Goal: Feedback & Contribution: Leave review/rating

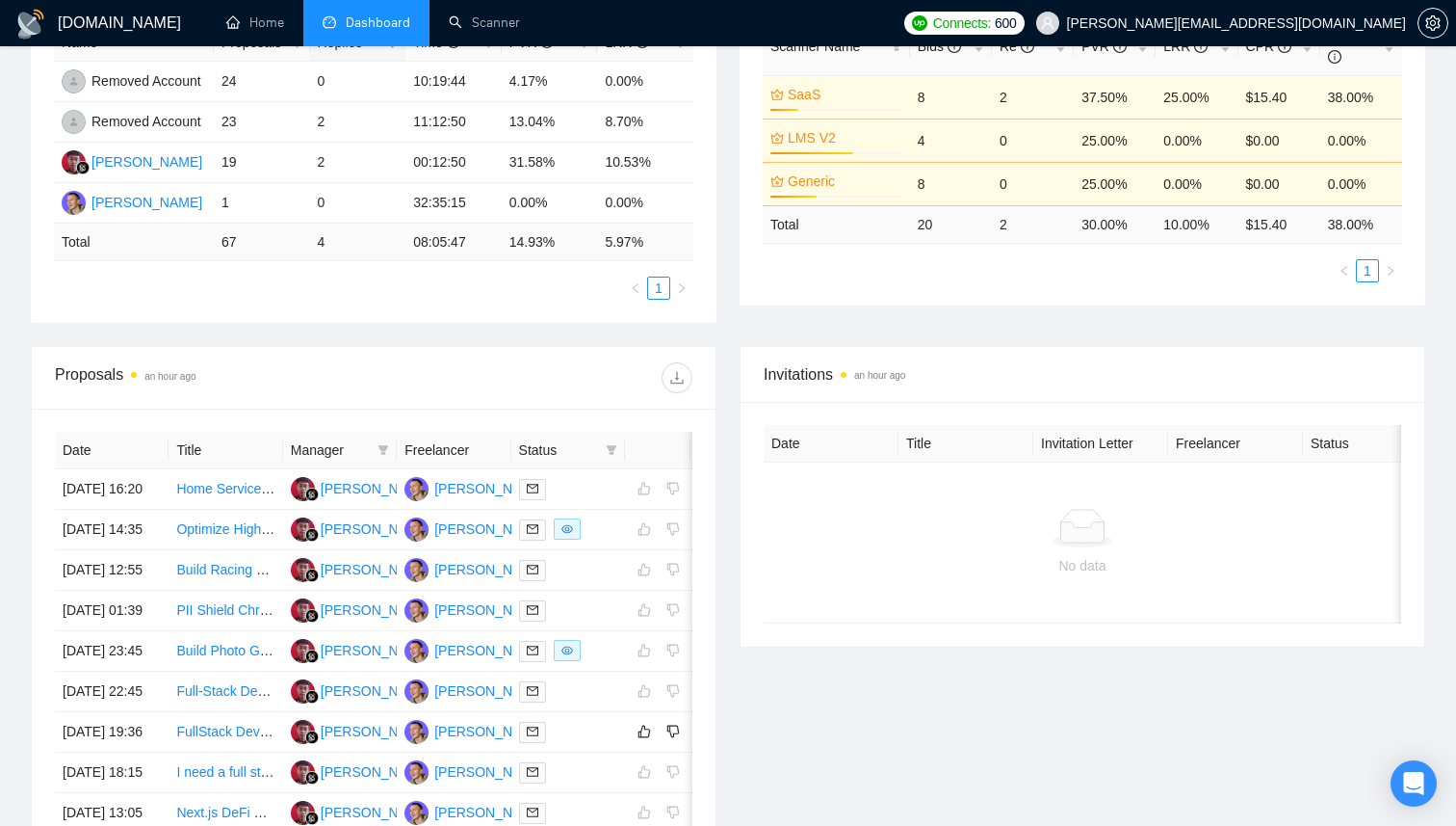
scroll to position [614, 0]
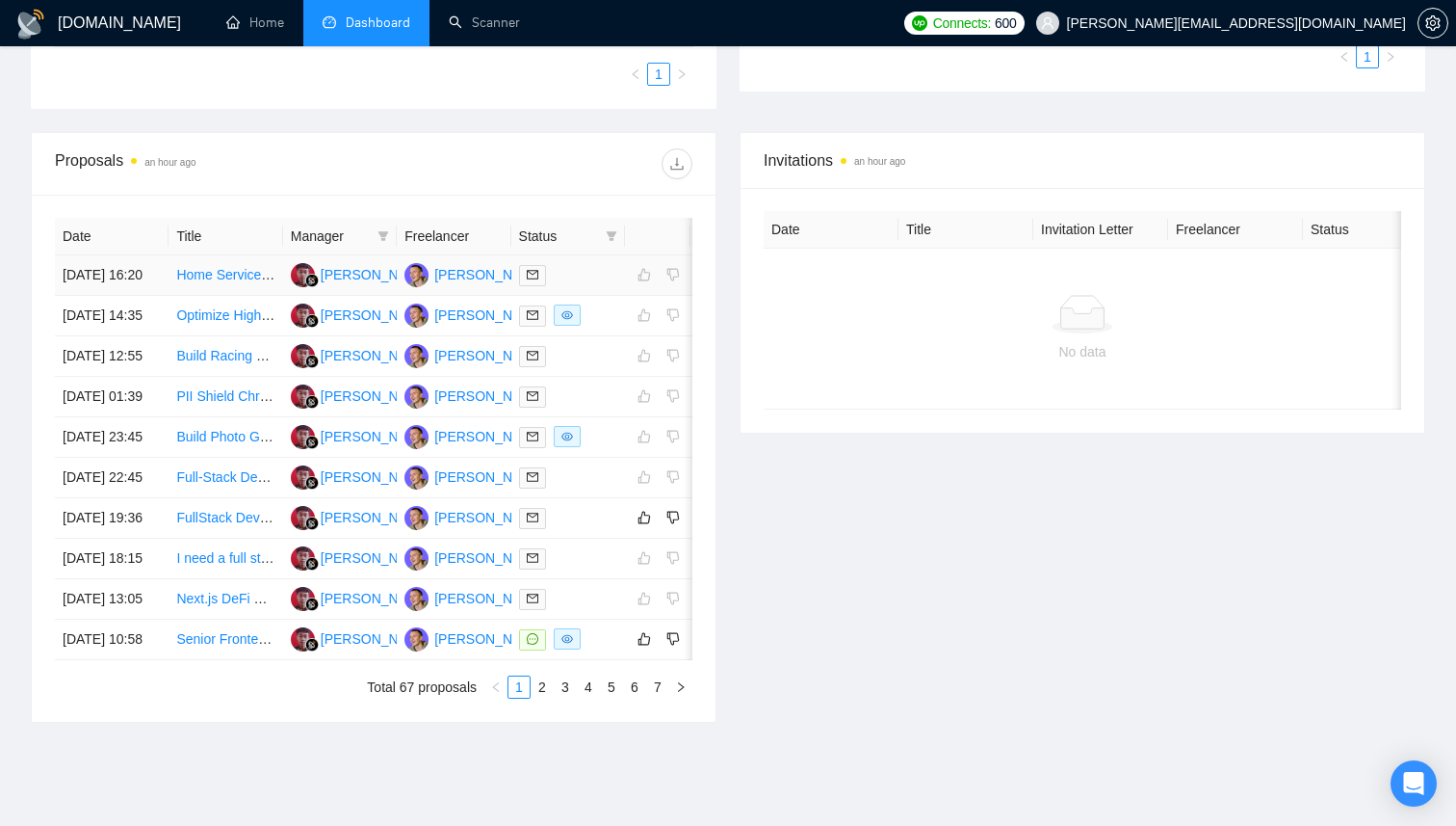
click at [243, 296] on td "Home Services SaaS with AI Voice Agent" at bounding box center [225, 275] width 113 height 41
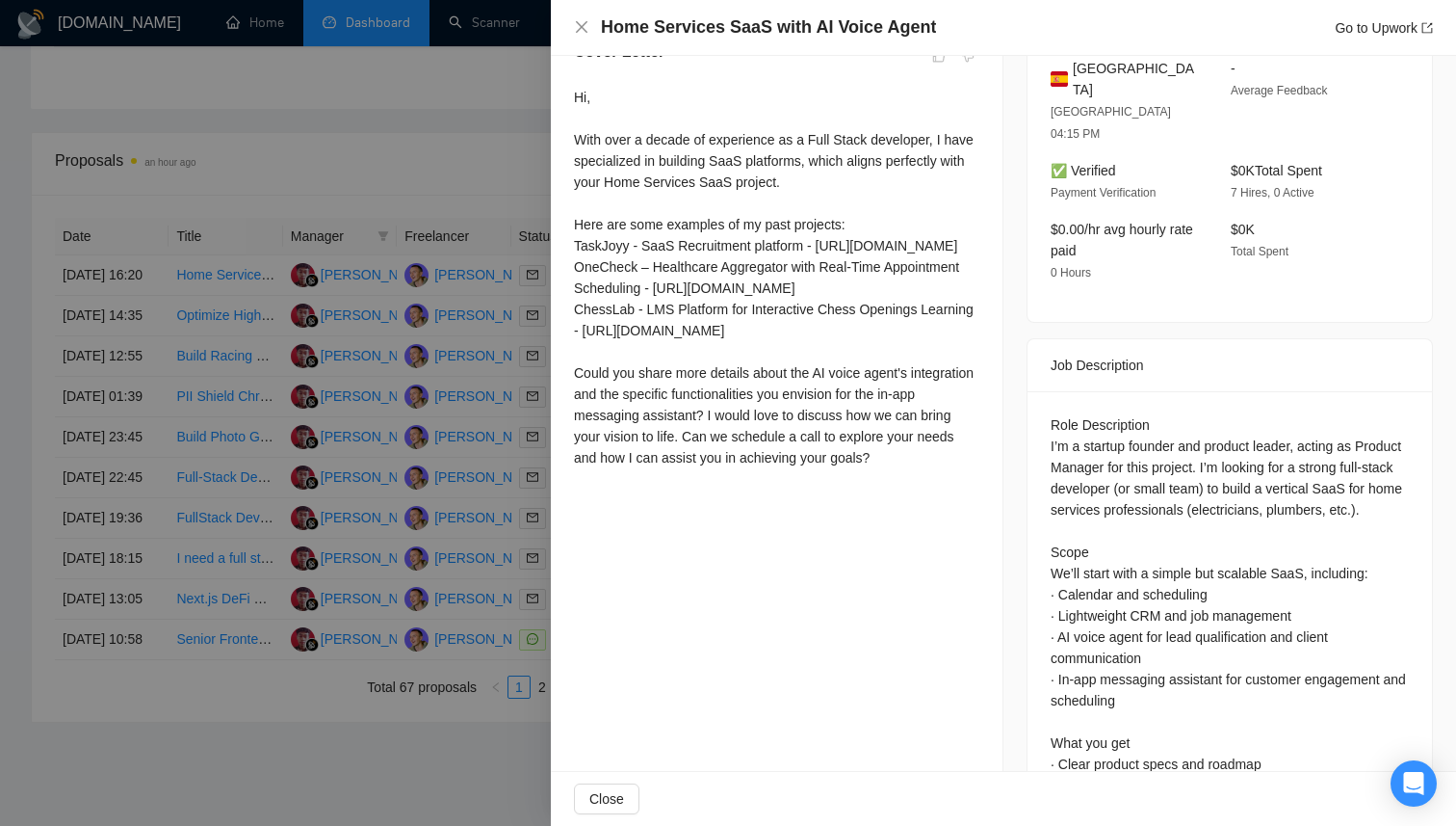
scroll to position [598, 0]
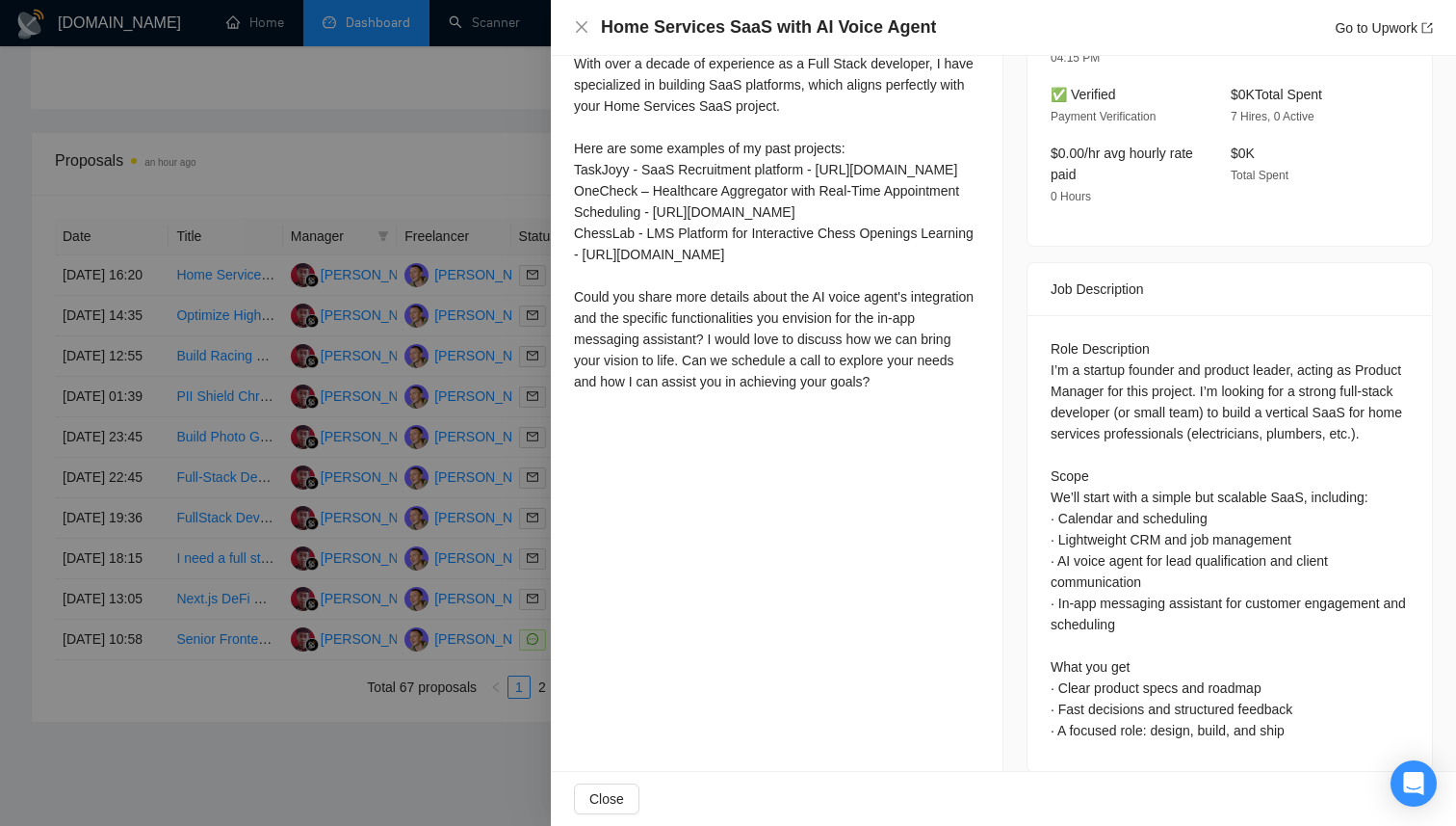
click at [237, 376] on div at bounding box center [728, 413] width 1456 height 826
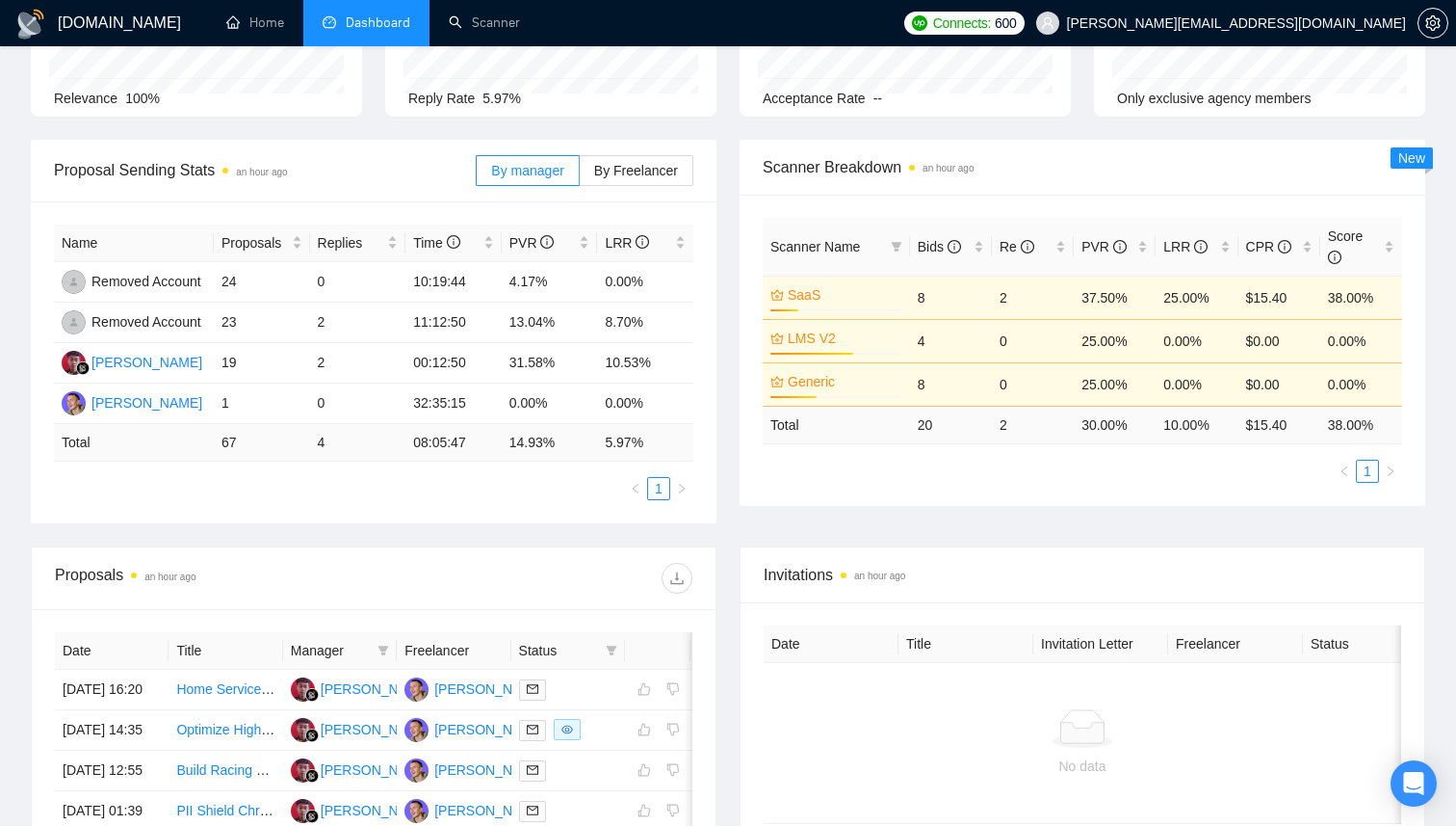
scroll to position [79, 0]
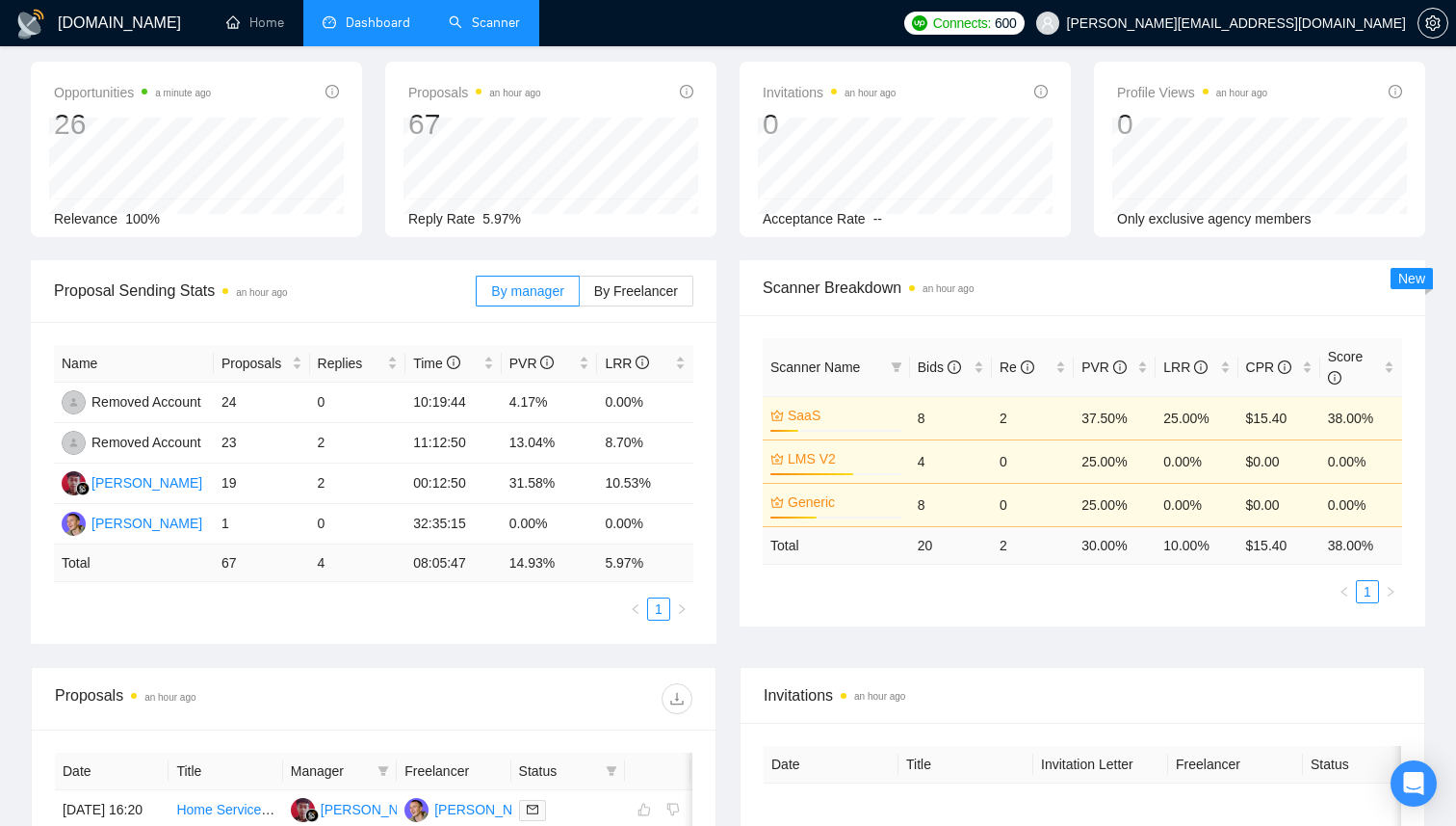
click at [489, 15] on link "Scanner" at bounding box center [485, 22] width 72 height 16
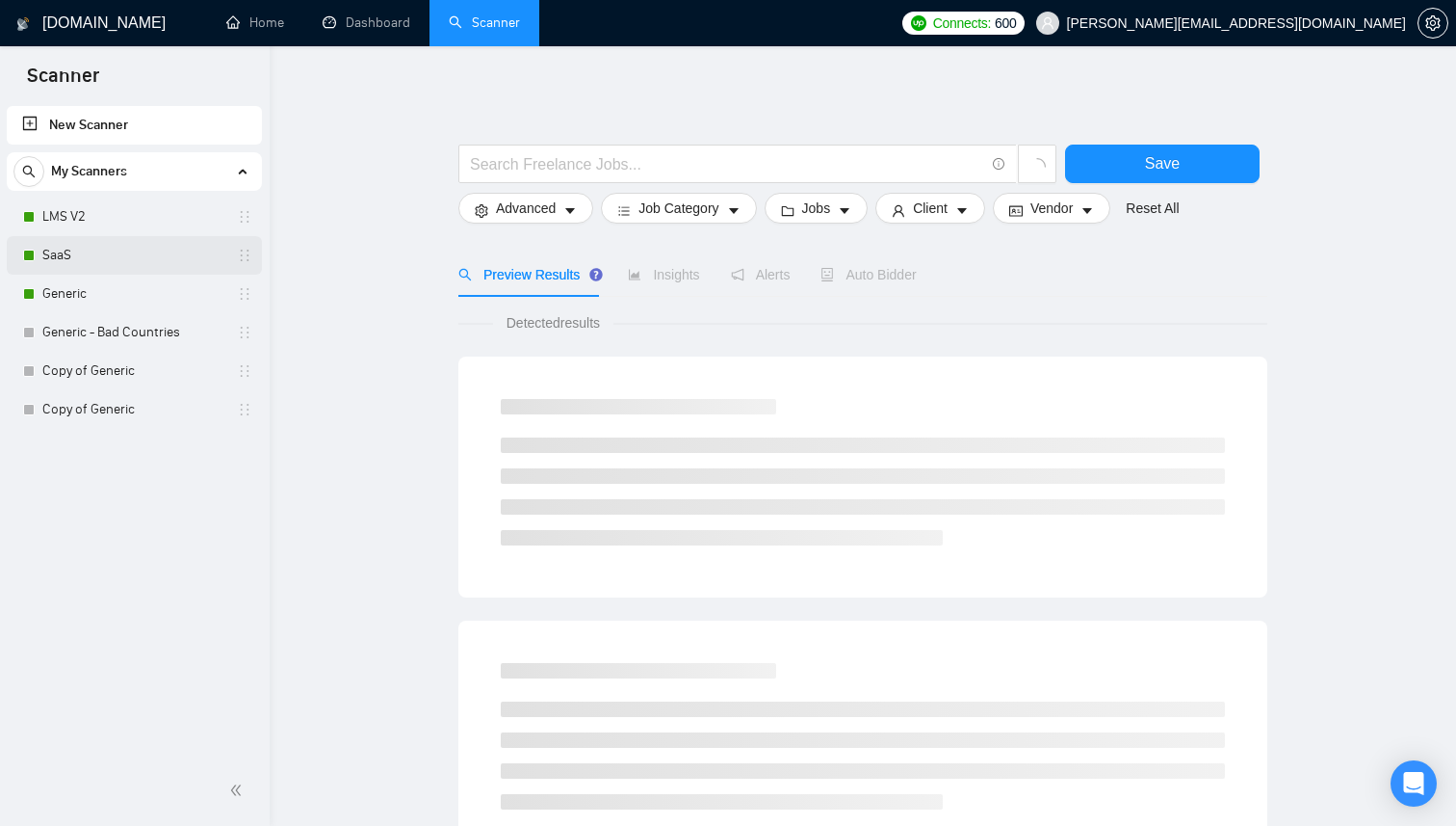
click at [80, 263] on link "SaaS" at bounding box center [134, 255] width 183 height 39
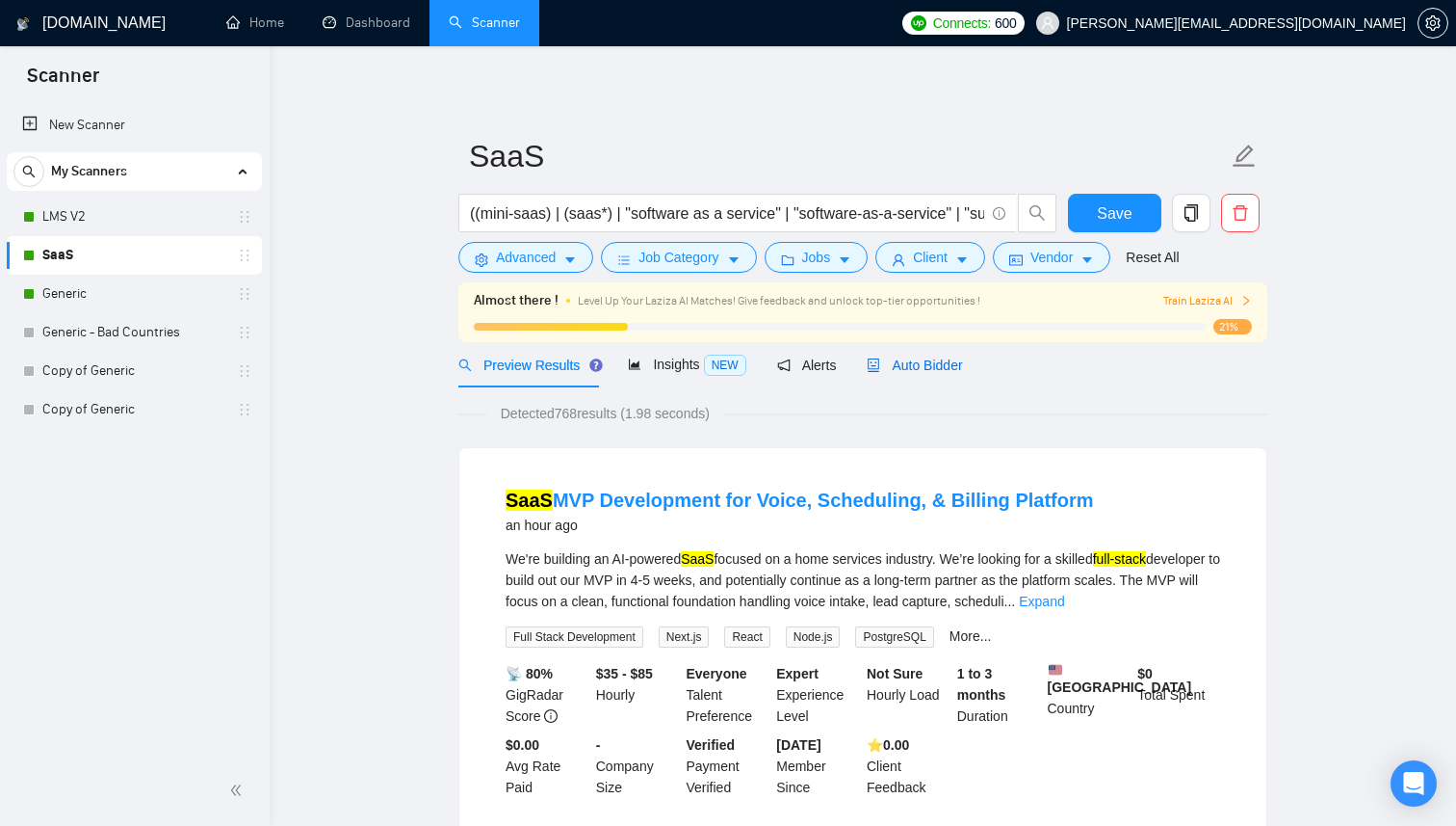
click at [921, 362] on span "Auto Bidder" at bounding box center [914, 365] width 95 height 16
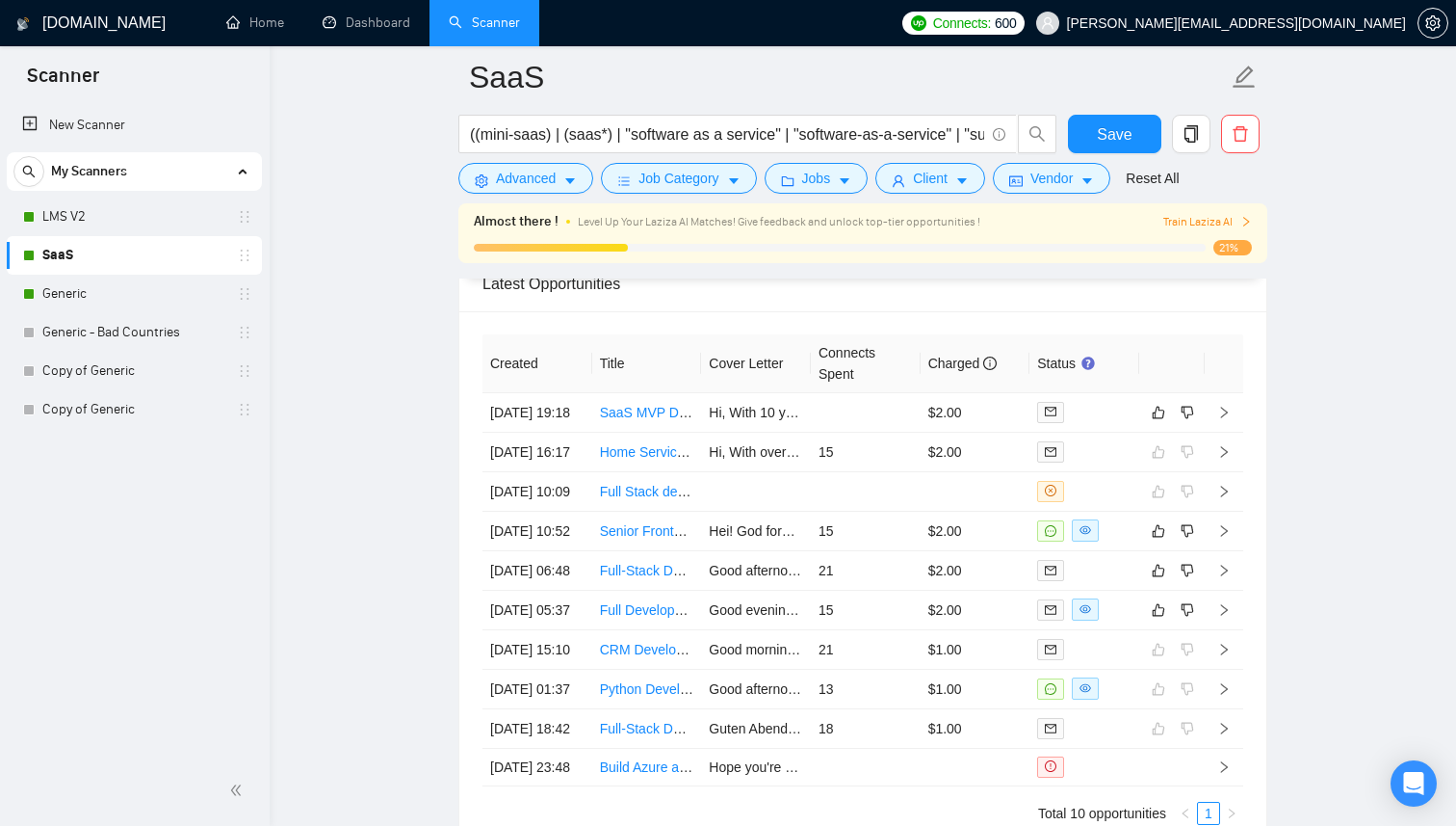
scroll to position [4929, 0]
click at [670, 421] on link "SaaS MVP Development for Voice, Scheduling, & Billing Platform" at bounding box center [794, 413] width 389 height 16
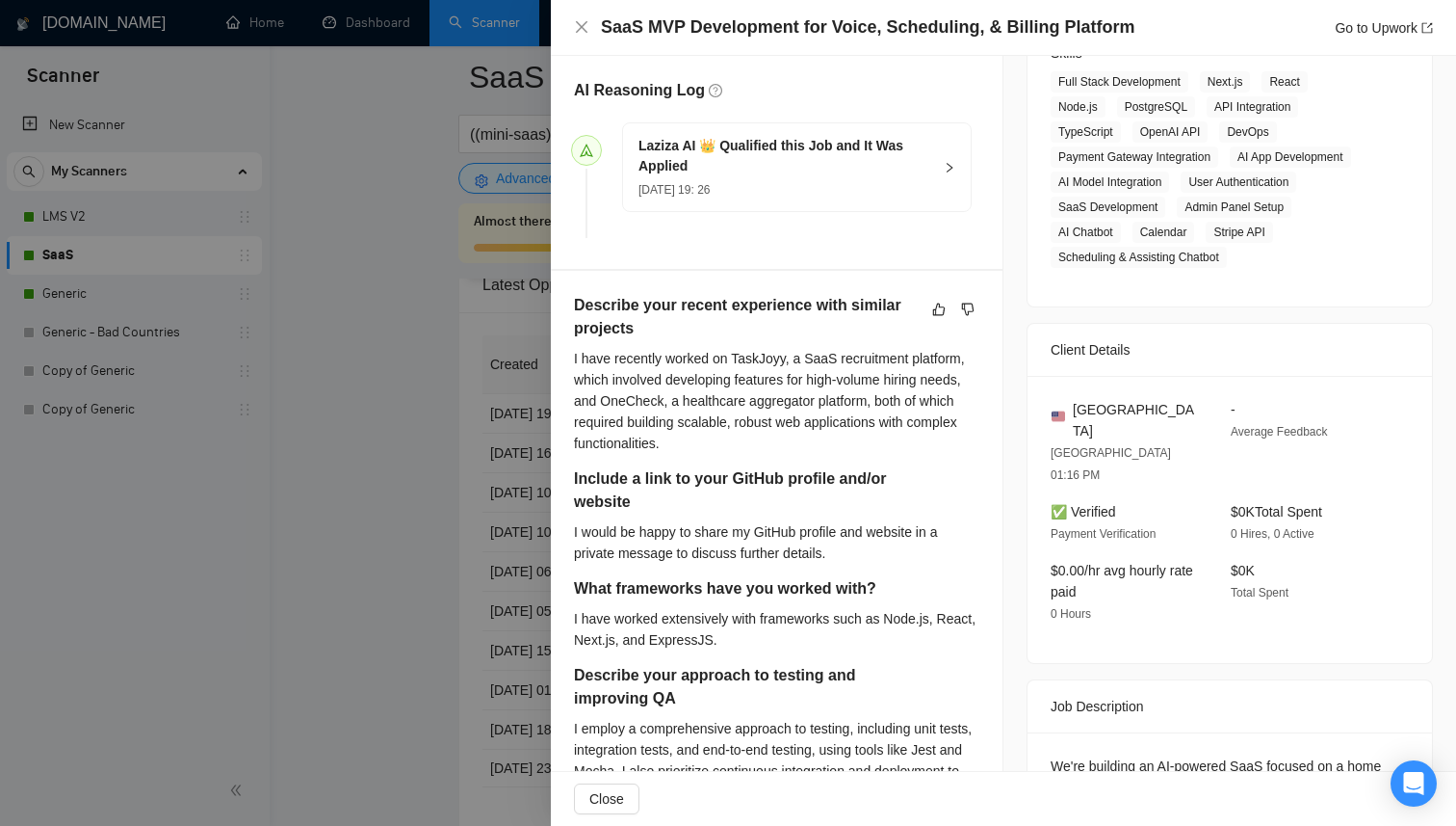
scroll to position [420, 0]
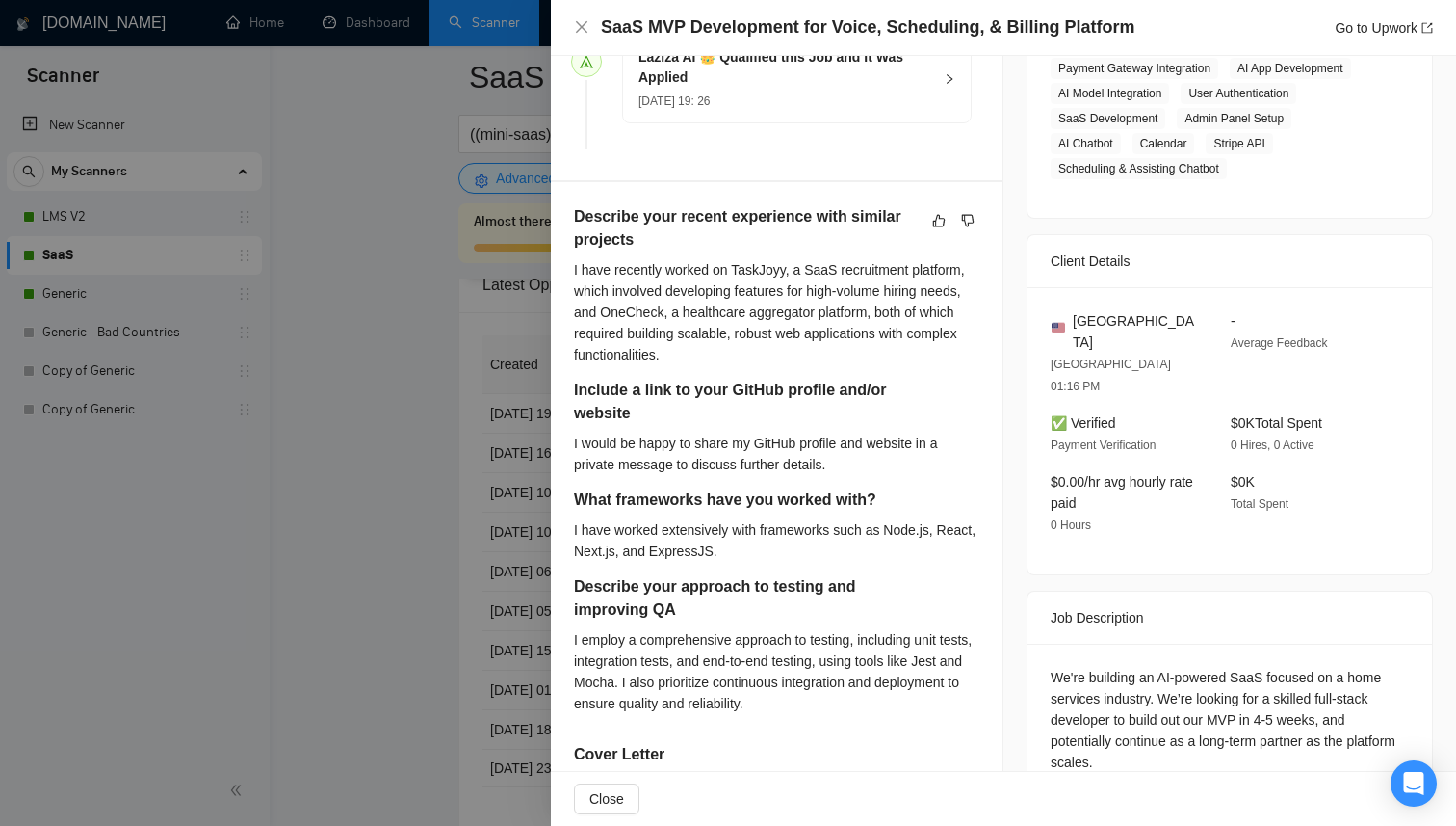
click at [460, 466] on div at bounding box center [728, 413] width 1456 height 826
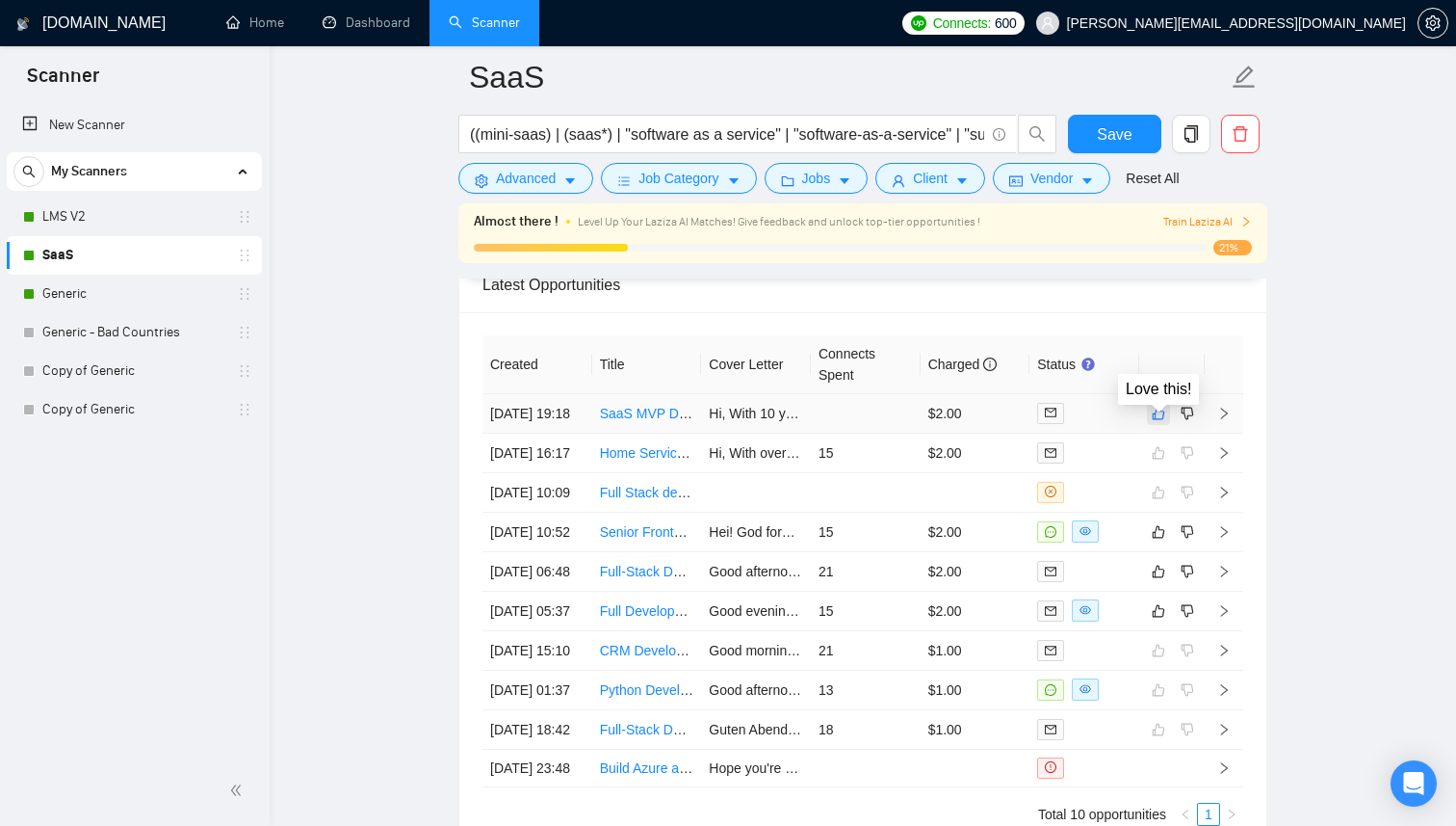
click at [1159, 421] on icon "like" at bounding box center [1158, 413] width 14 height 16
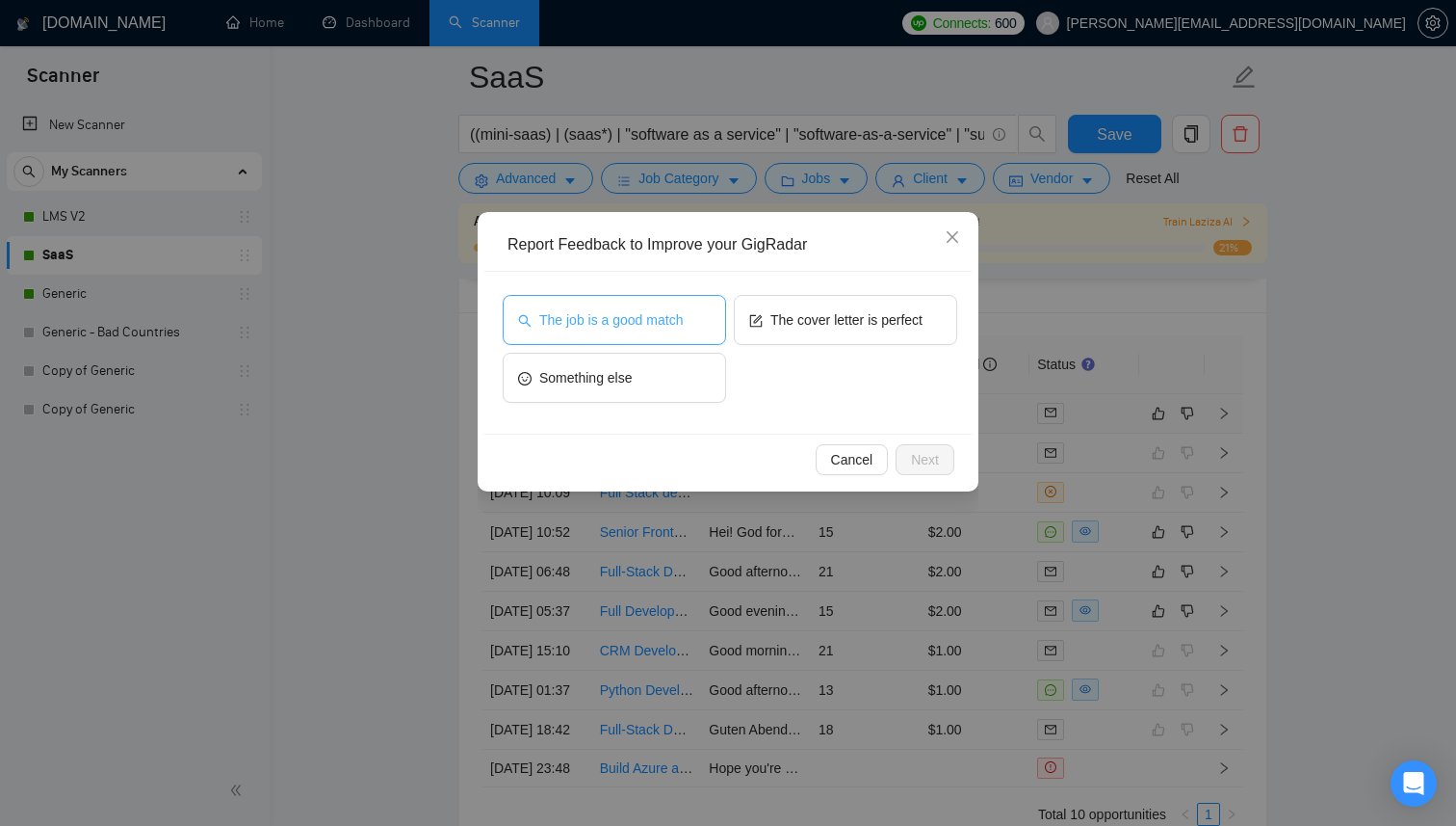
click at [706, 332] on button "The job is a good match" at bounding box center [615, 320] width 224 height 50
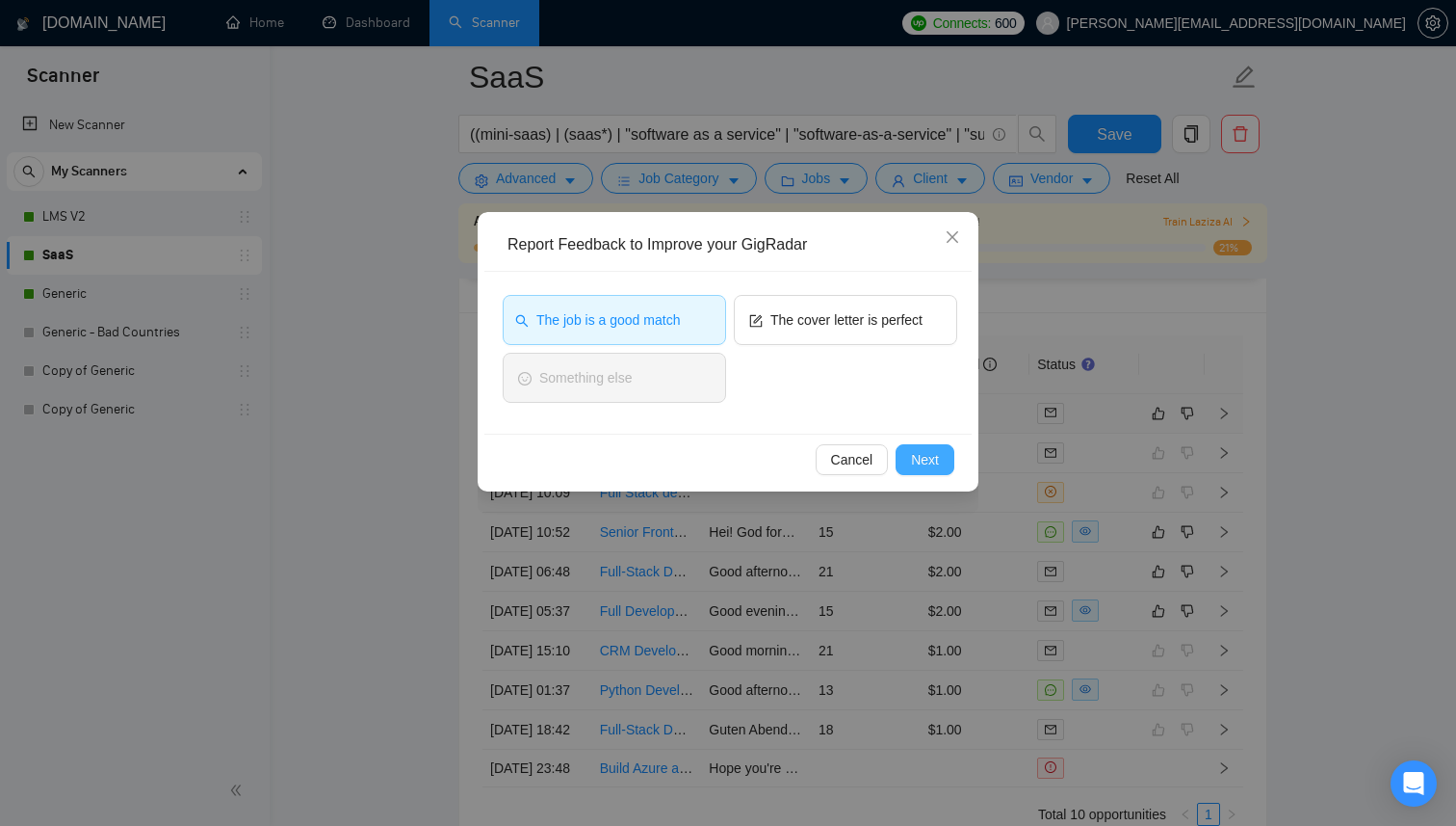
click at [911, 460] on span "Next" at bounding box center [925, 460] width 28 height 21
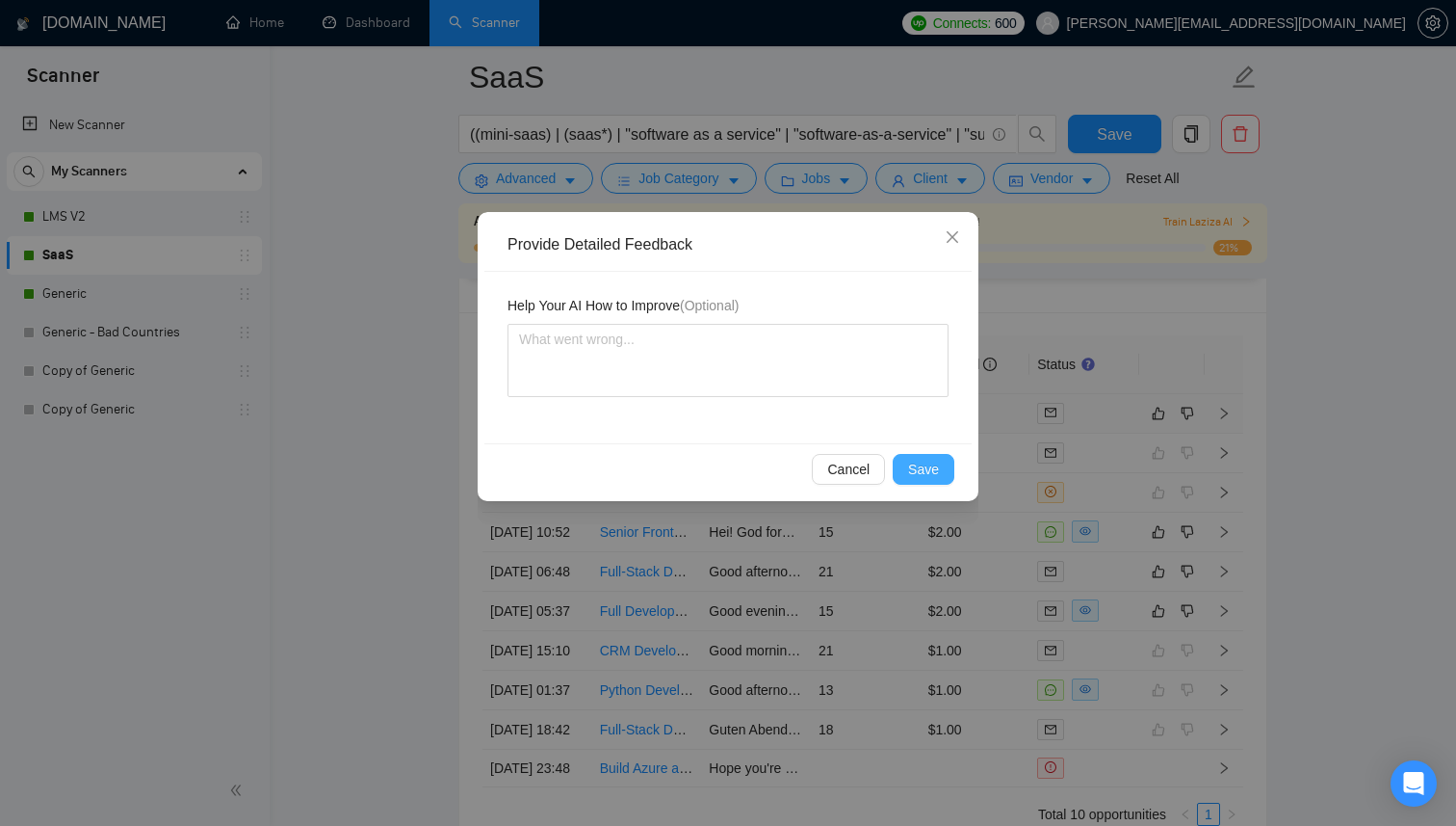
click at [919, 468] on span "Save" at bounding box center [924, 469] width 31 height 21
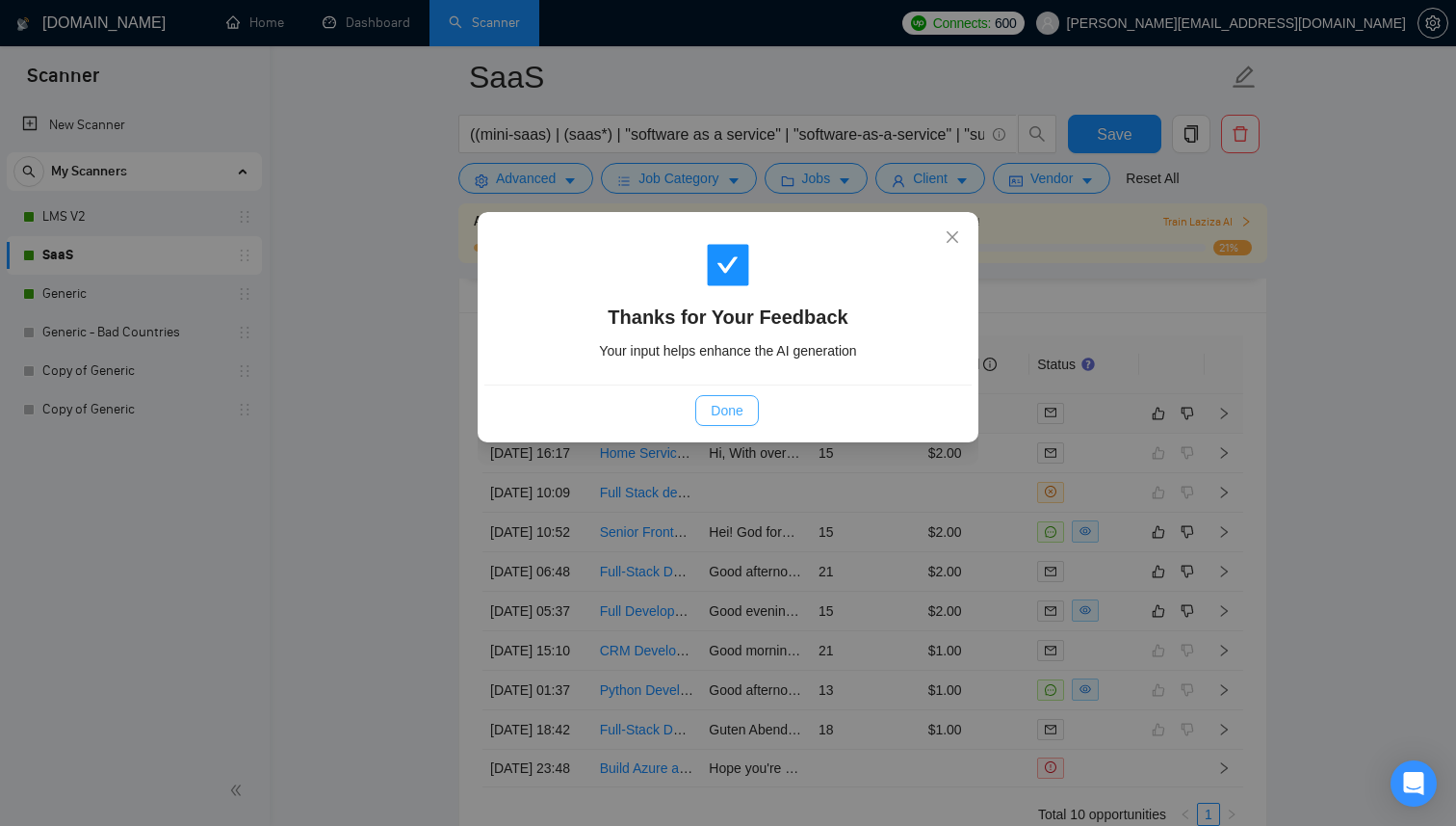
click at [745, 405] on button "Done" at bounding box center [726, 410] width 63 height 31
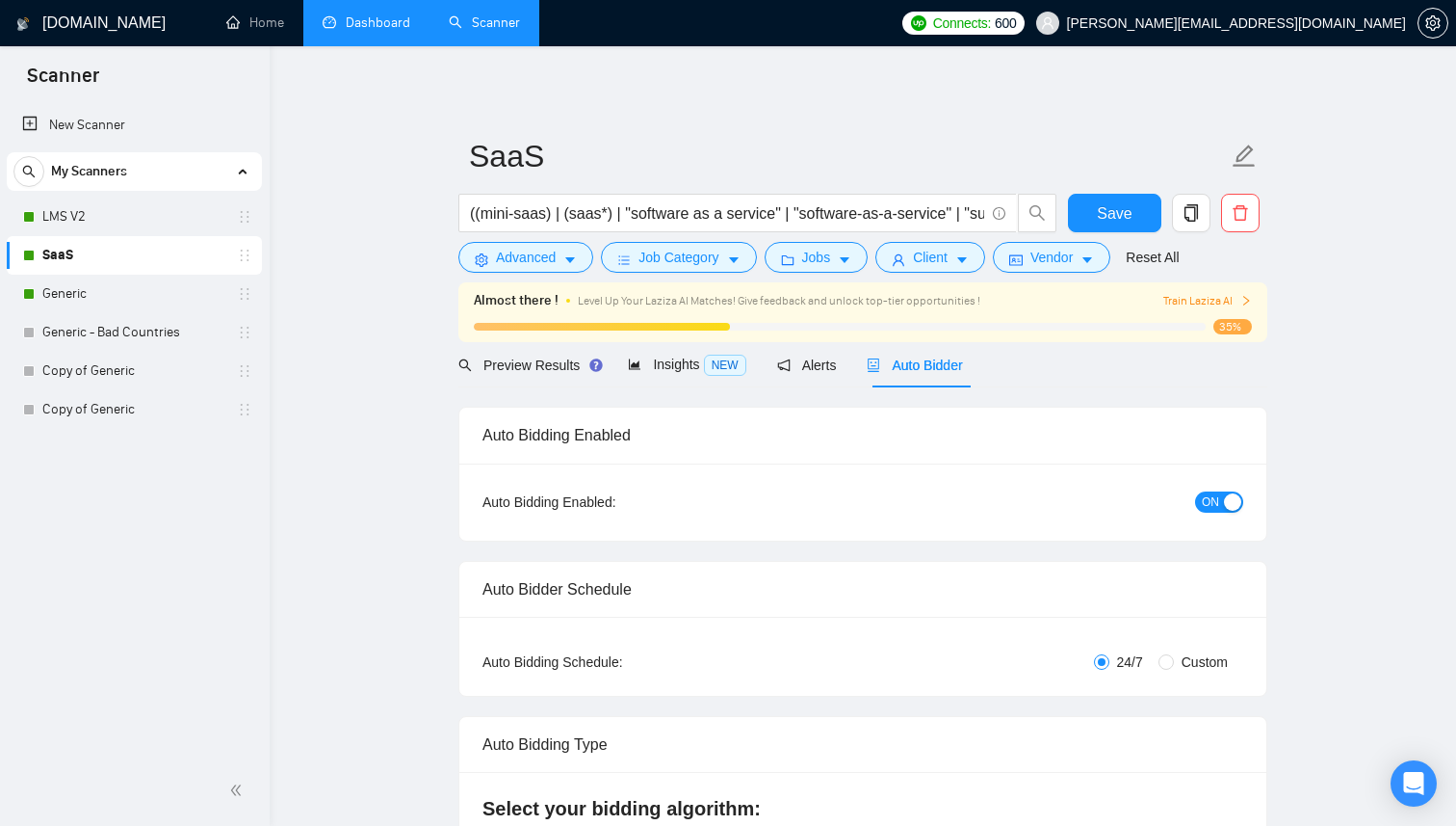
click at [368, 19] on link "Dashboard" at bounding box center [366, 22] width 87 height 16
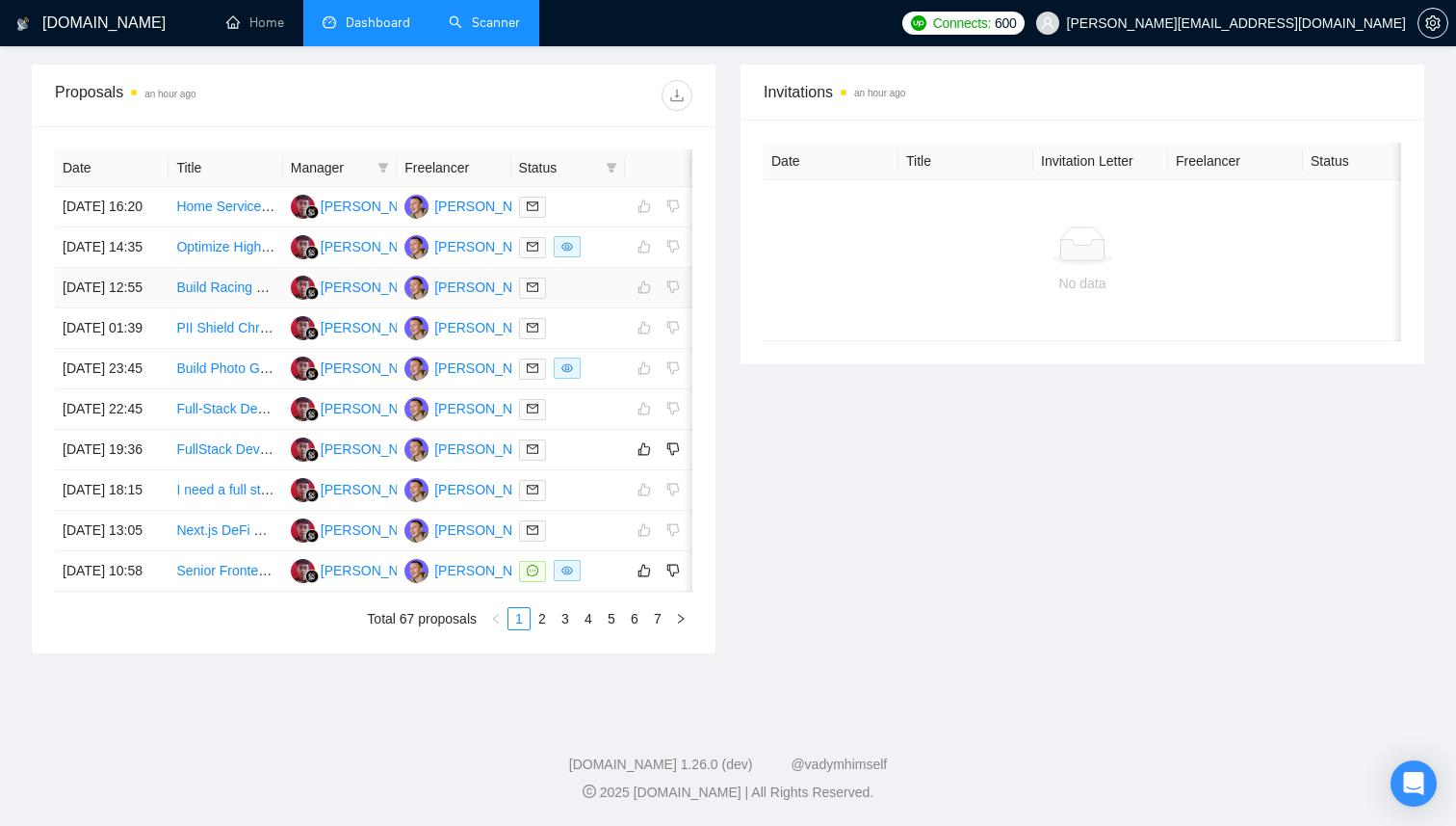
scroll to position [810, 0]
